Goal: Navigation & Orientation: Find specific page/section

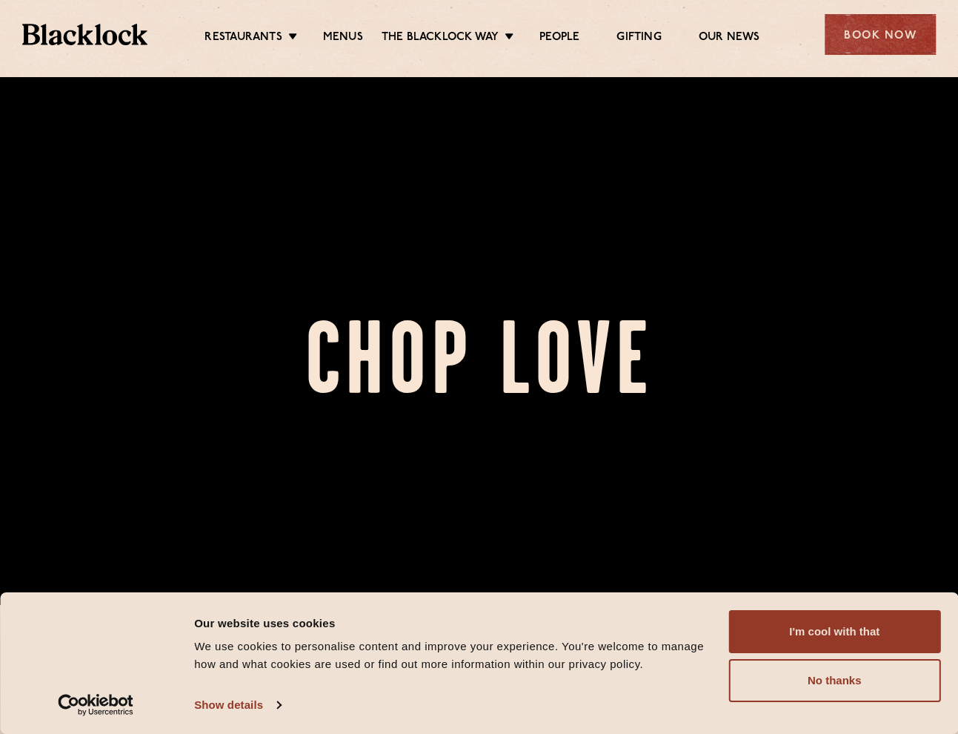
scroll to position [91, 0]
click at [344, 35] on link "Menus" at bounding box center [343, 38] width 40 height 16
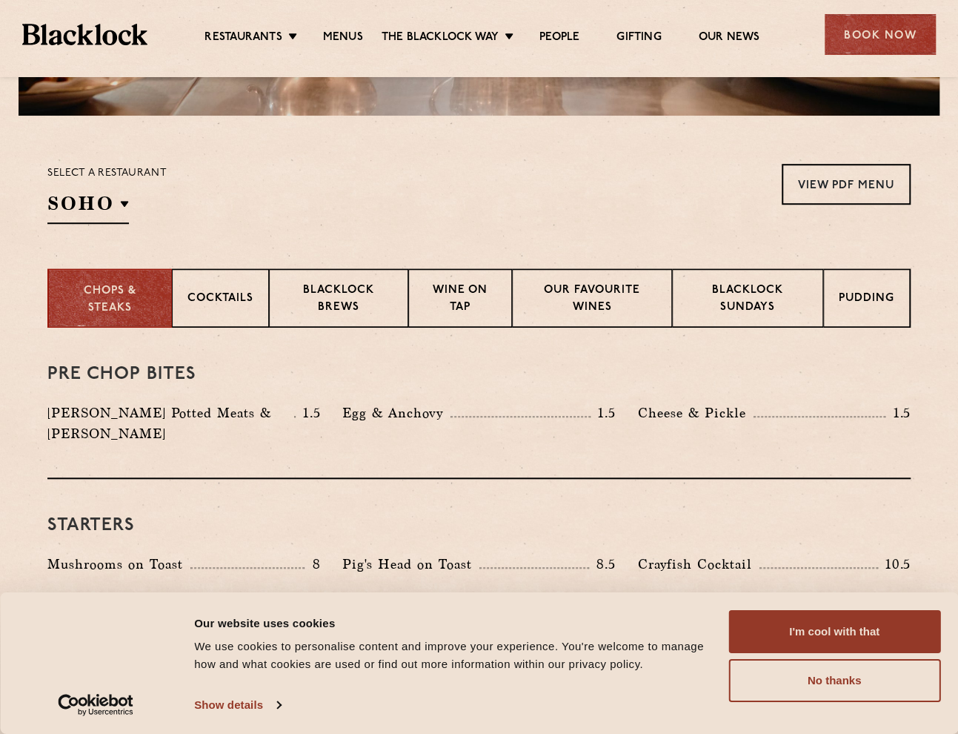
scroll to position [428, 0]
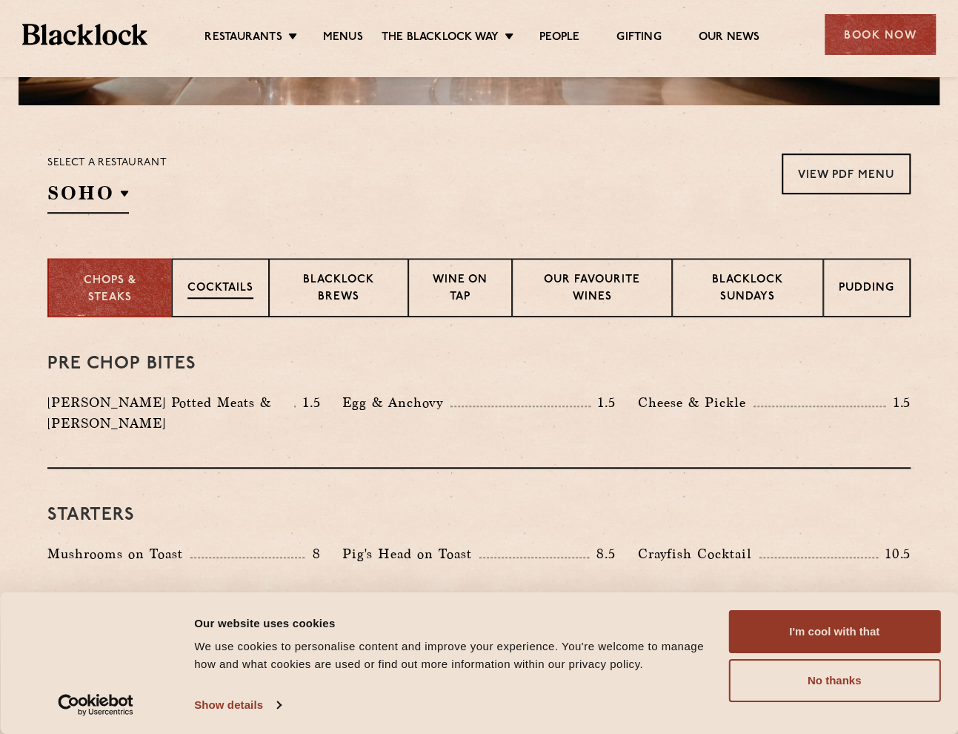
click at [242, 291] on p "Cocktails" at bounding box center [220, 289] width 66 height 19
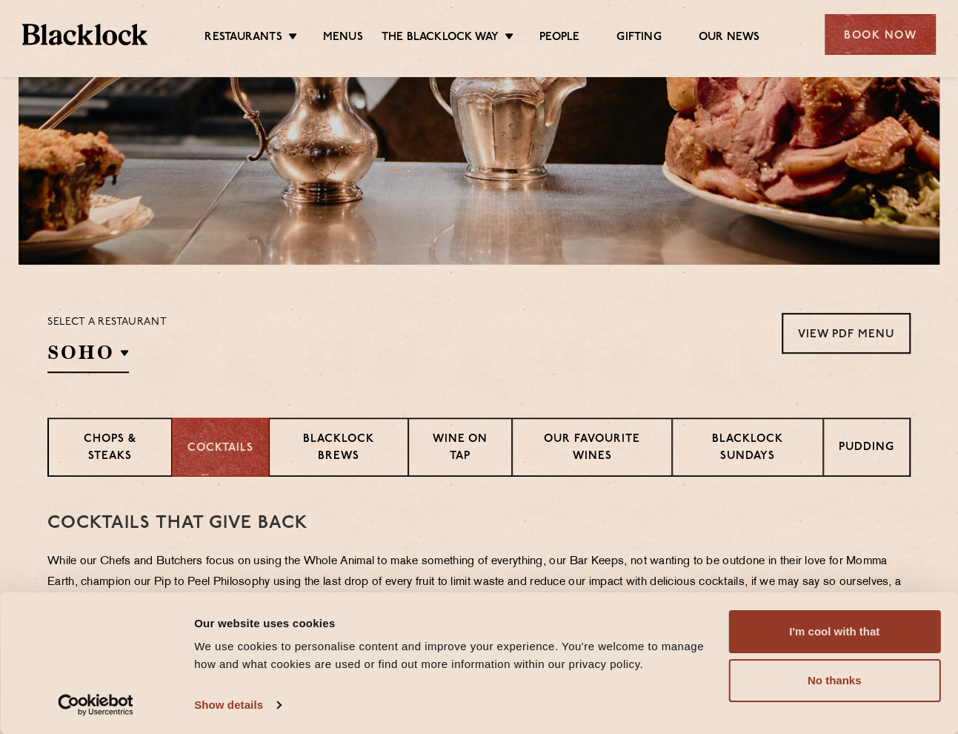
scroll to position [0, 0]
